Goal: Find specific page/section: Find specific page/section

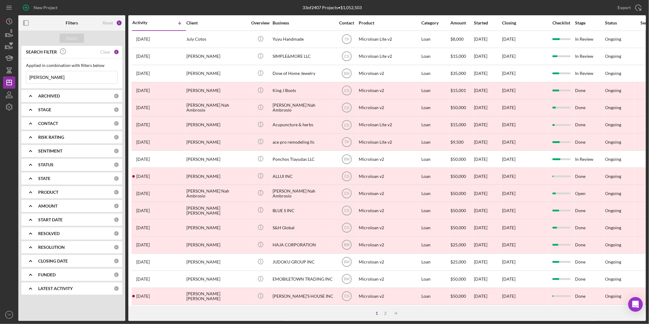
click at [52, 73] on input "[PERSON_NAME]" at bounding box center [71, 77] width 91 height 12
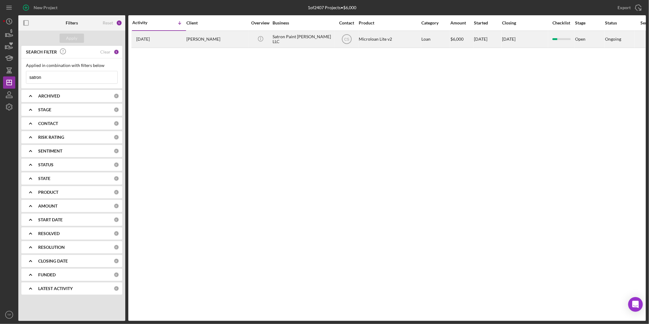
type input "satron"
click at [305, 45] on div "Satron Paint [PERSON_NAME] LLC" at bounding box center [303, 39] width 61 height 16
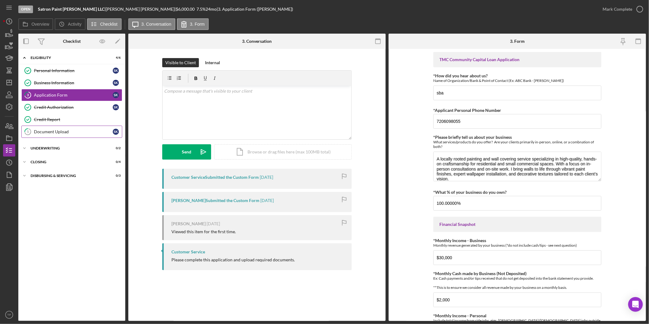
click at [74, 133] on div "Document Upload" at bounding box center [73, 131] width 79 height 5
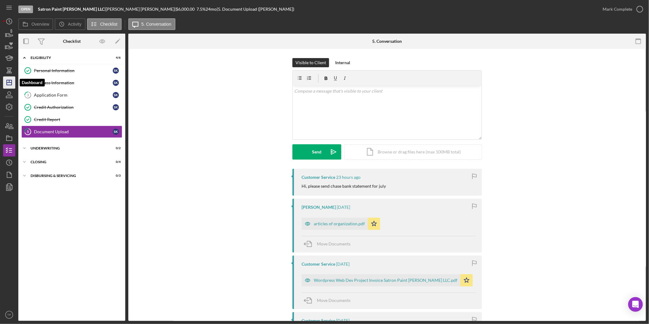
click at [8, 82] on line "button" at bounding box center [9, 82] width 5 height 0
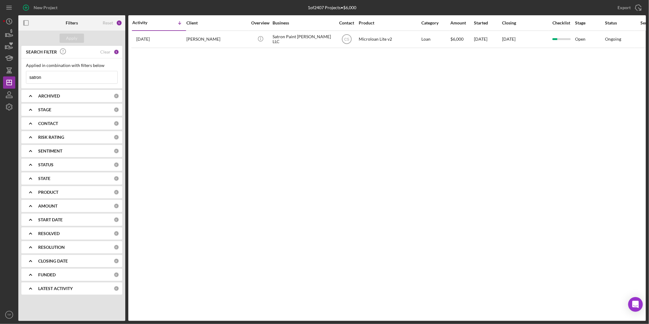
click at [51, 80] on input "satron" at bounding box center [71, 77] width 91 height 12
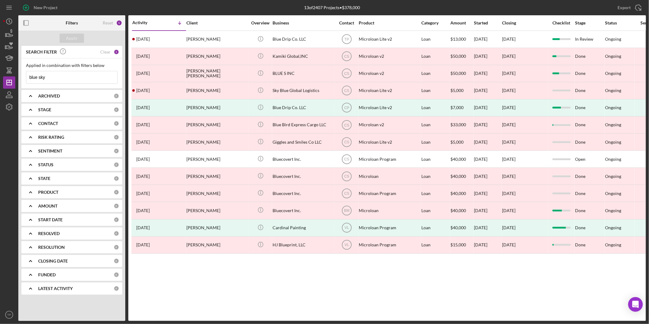
type input "blue sky"
